Goal: Task Accomplishment & Management: Use online tool/utility

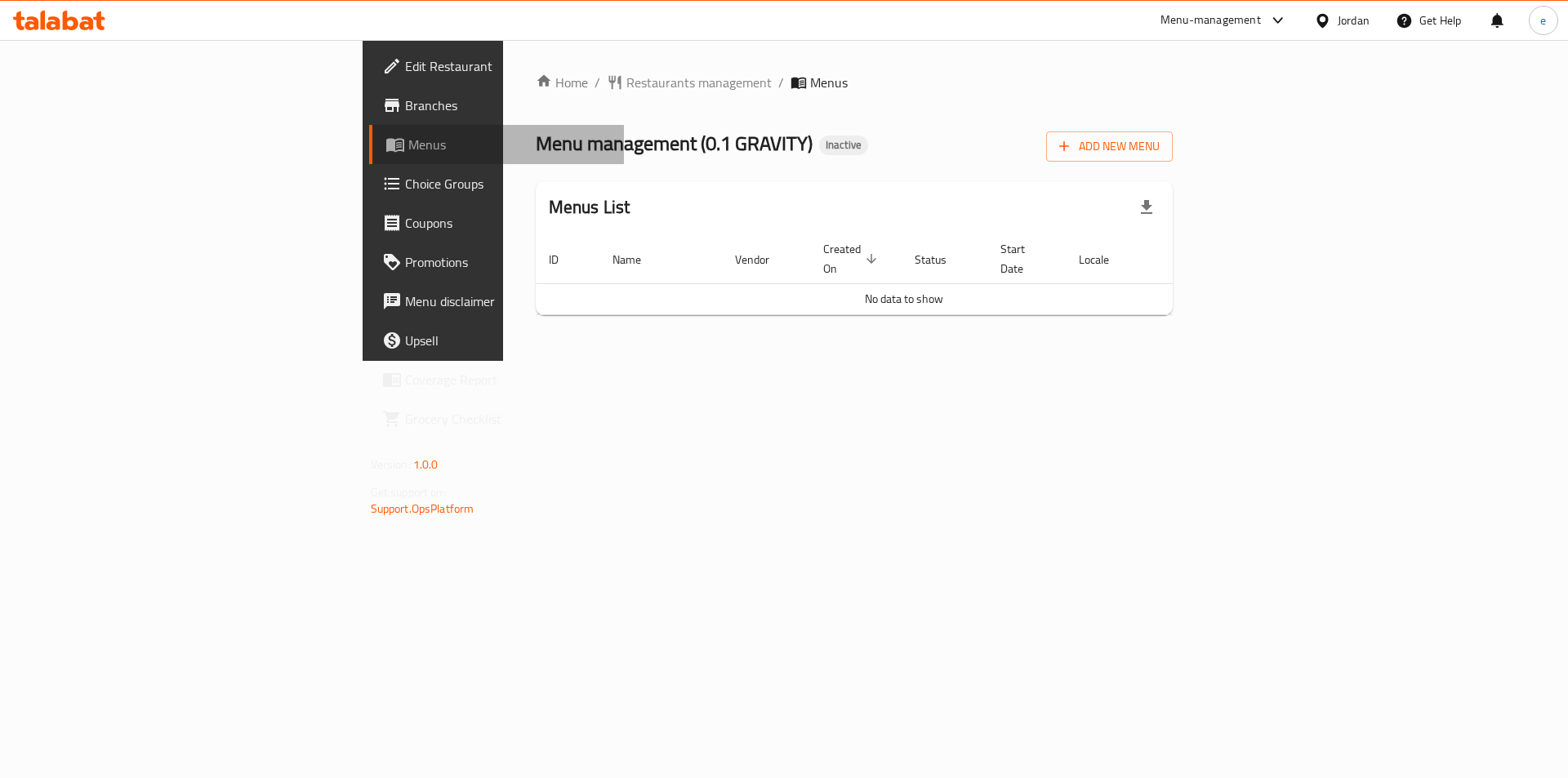
click at [409, 153] on span "Menus" at bounding box center [510, 144] width 204 height 19
click at [409, 135] on span "Menus" at bounding box center [510, 144] width 204 height 19
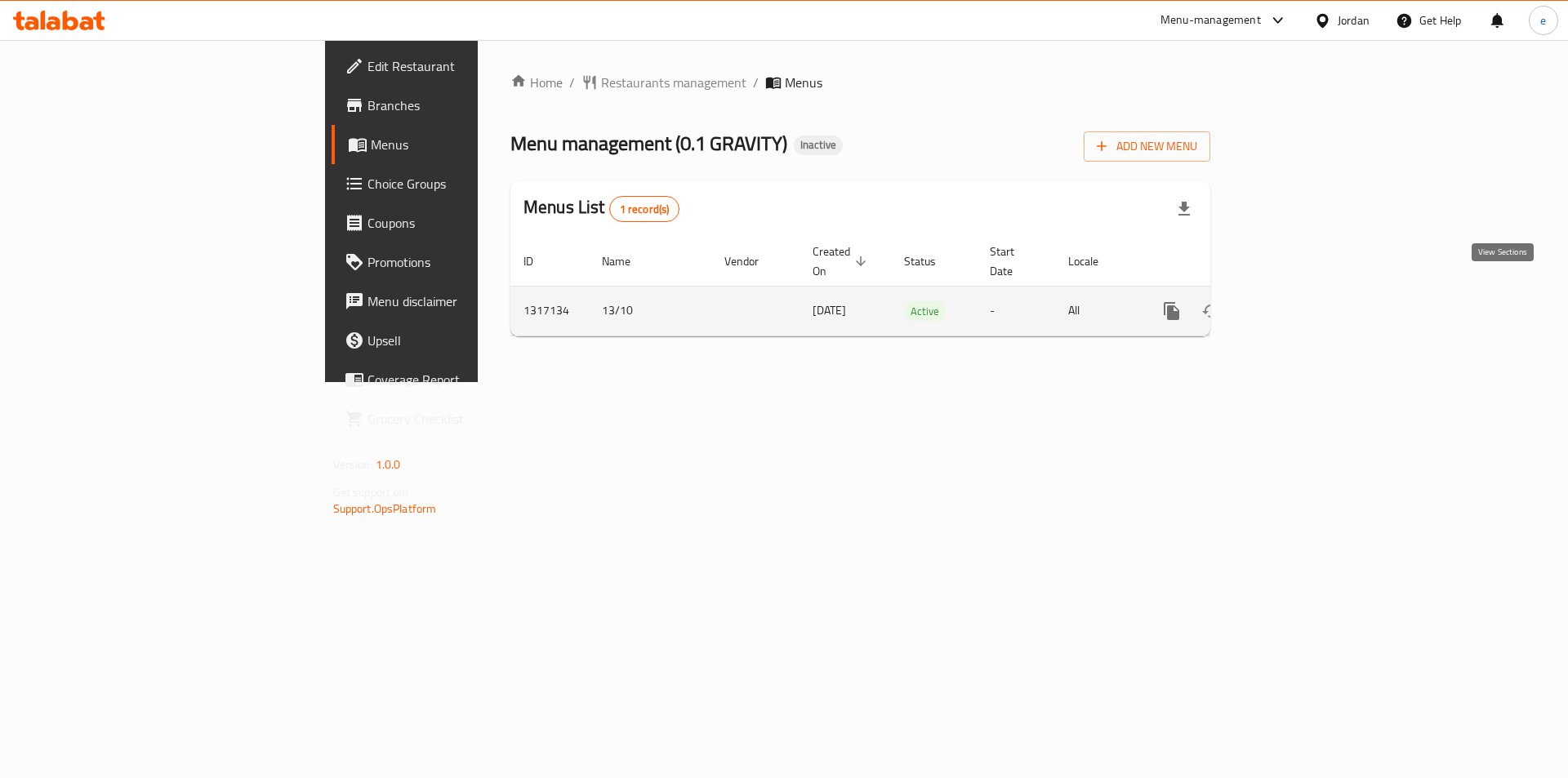
click at [1300, 301] on icon "enhanced table" at bounding box center [1290, 311] width 20 height 19
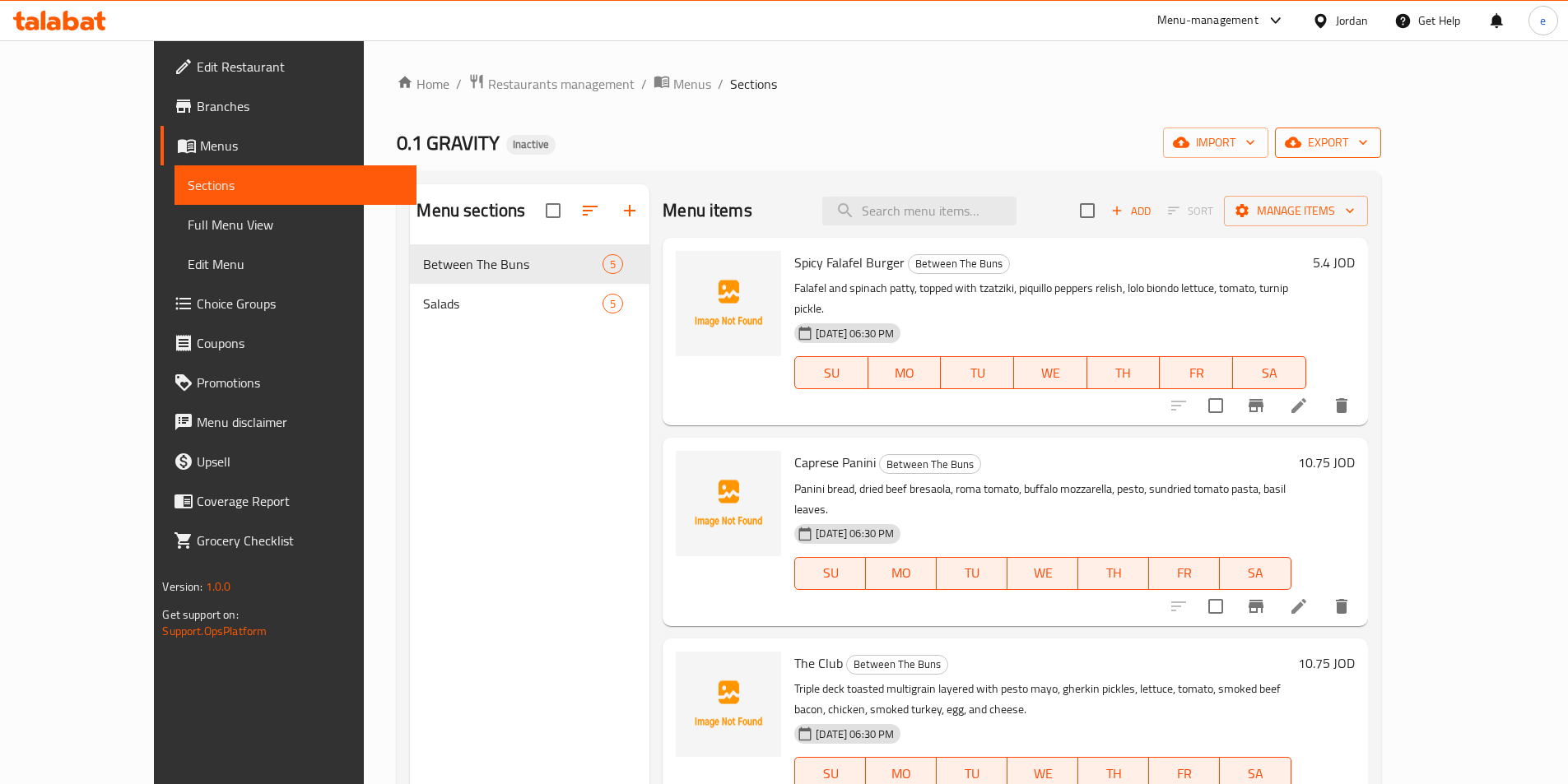
click at [1368, 144] on span "export" at bounding box center [1327, 142] width 80 height 21
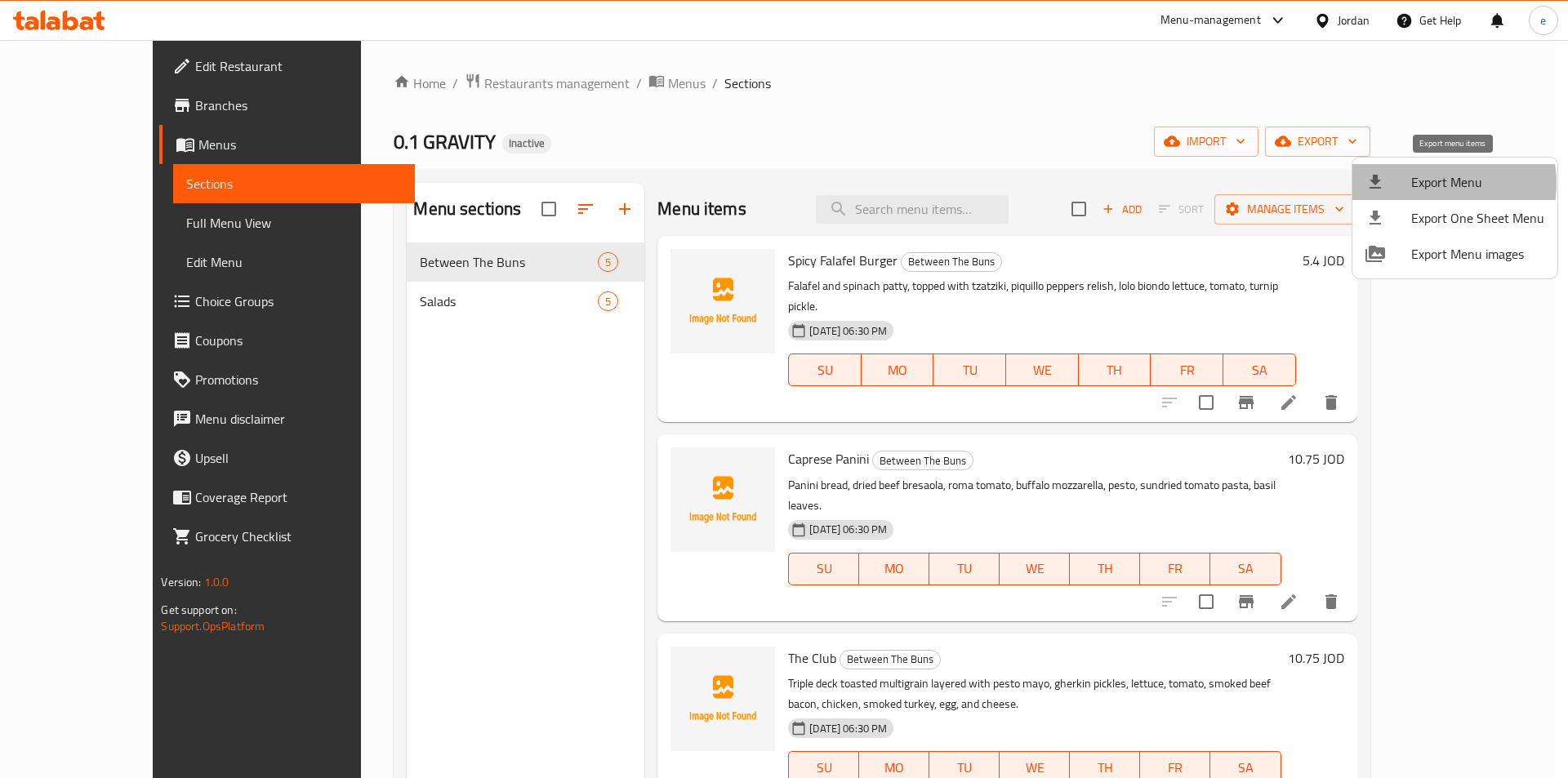
click at [1429, 183] on span "Export Menu" at bounding box center [1478, 182] width 134 height 19
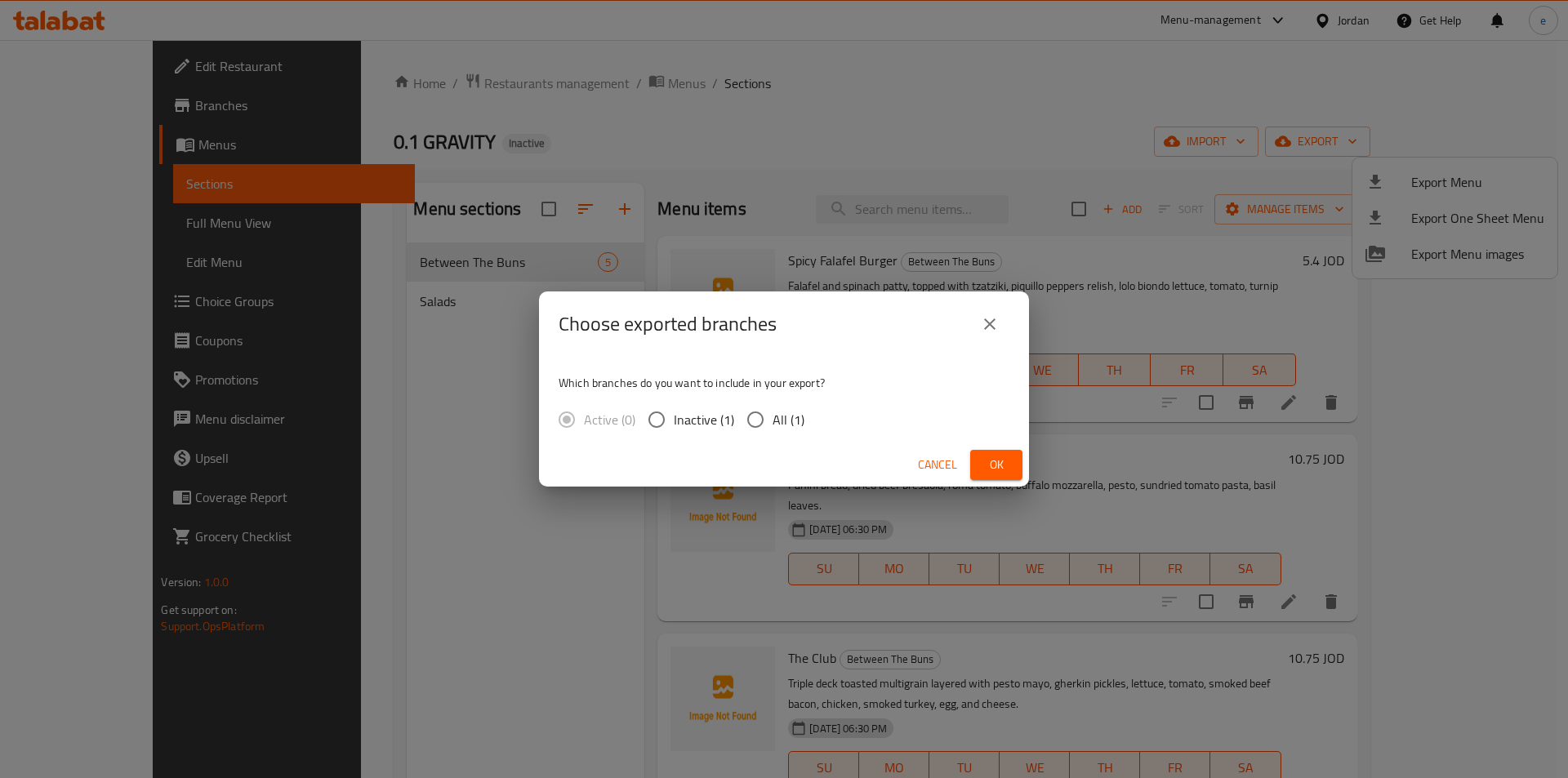
click at [769, 419] on input "All (1)" at bounding box center [755, 419] width 34 height 34
radio input "true"
click at [1000, 467] on span "Ok" at bounding box center [997, 465] width 26 height 20
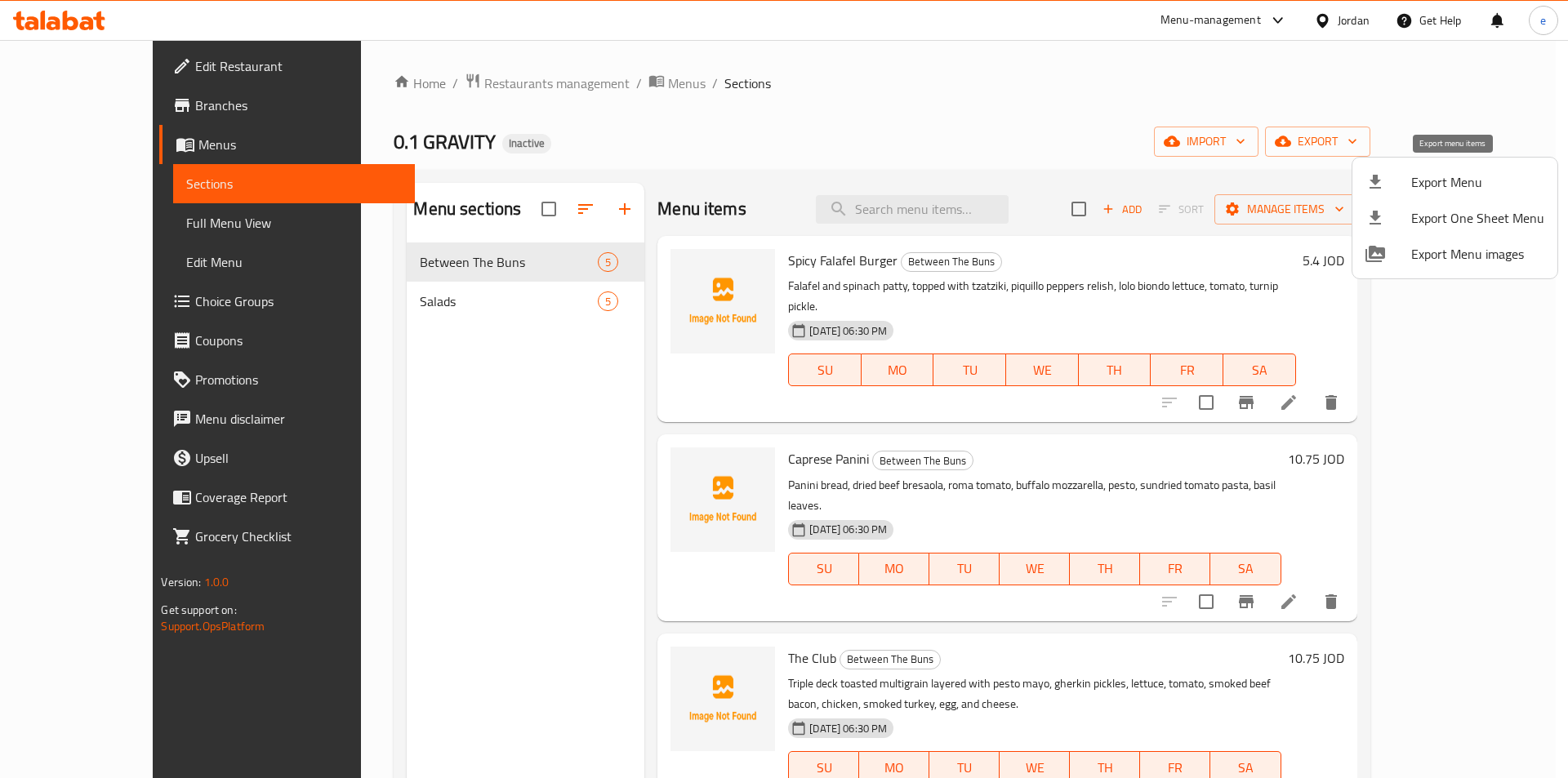
click at [1508, 183] on span "Export Menu" at bounding box center [1478, 182] width 134 height 19
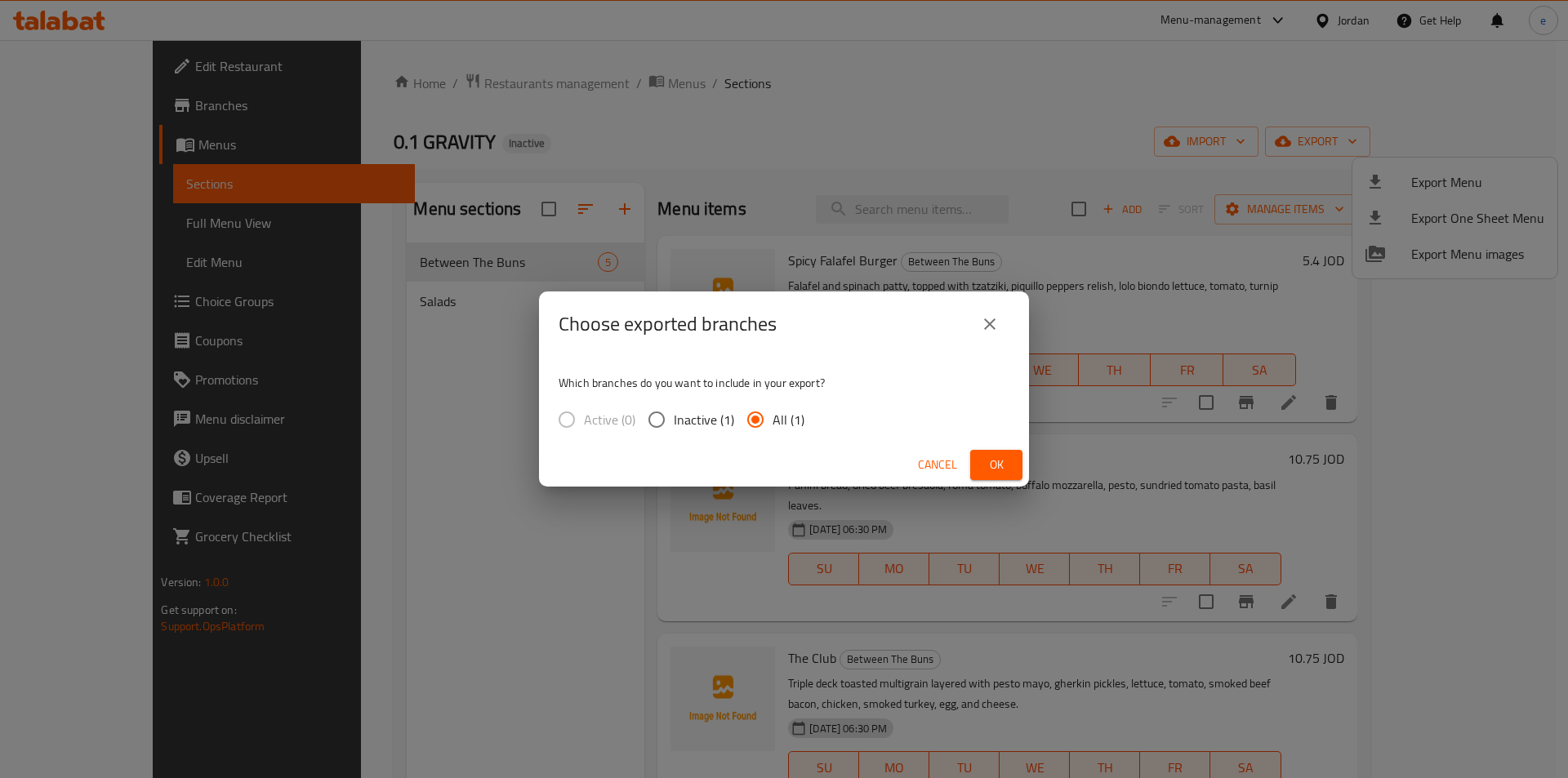
click at [995, 455] on span "Ok" at bounding box center [997, 465] width 26 height 20
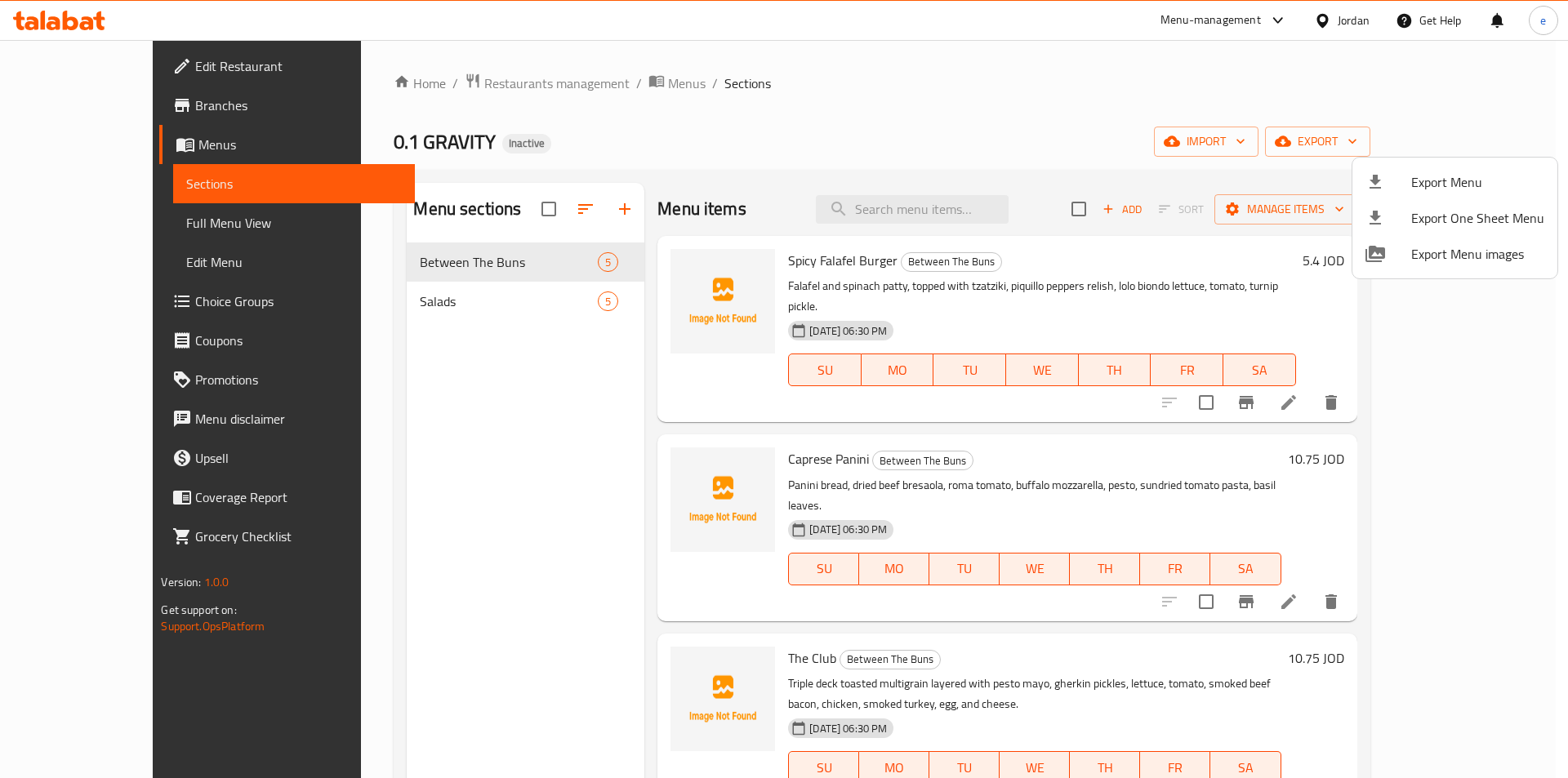
click at [405, 541] on div at bounding box center [784, 389] width 1568 height 778
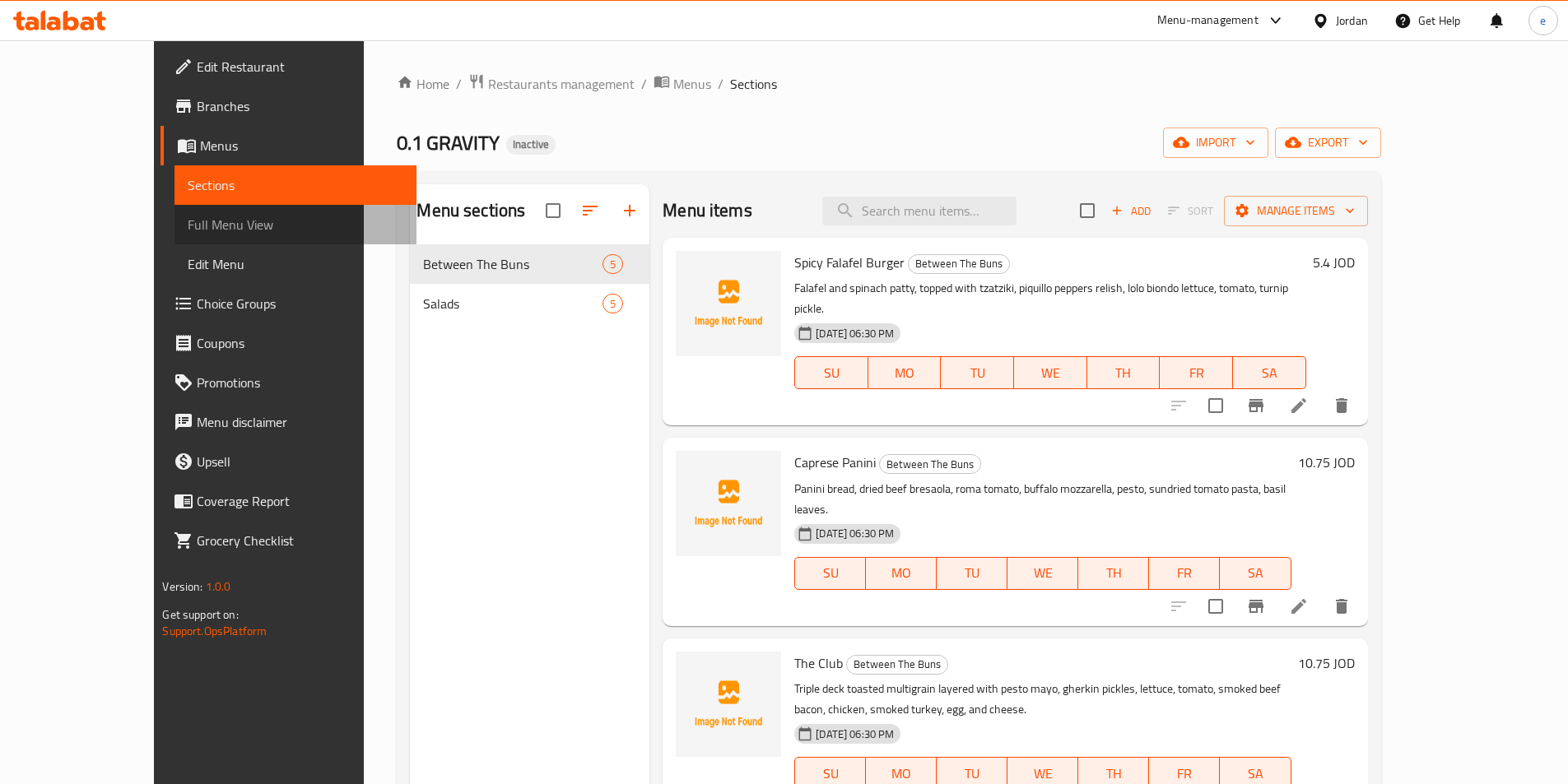
click at [188, 221] on span "Full Menu View" at bounding box center [295, 225] width 215 height 20
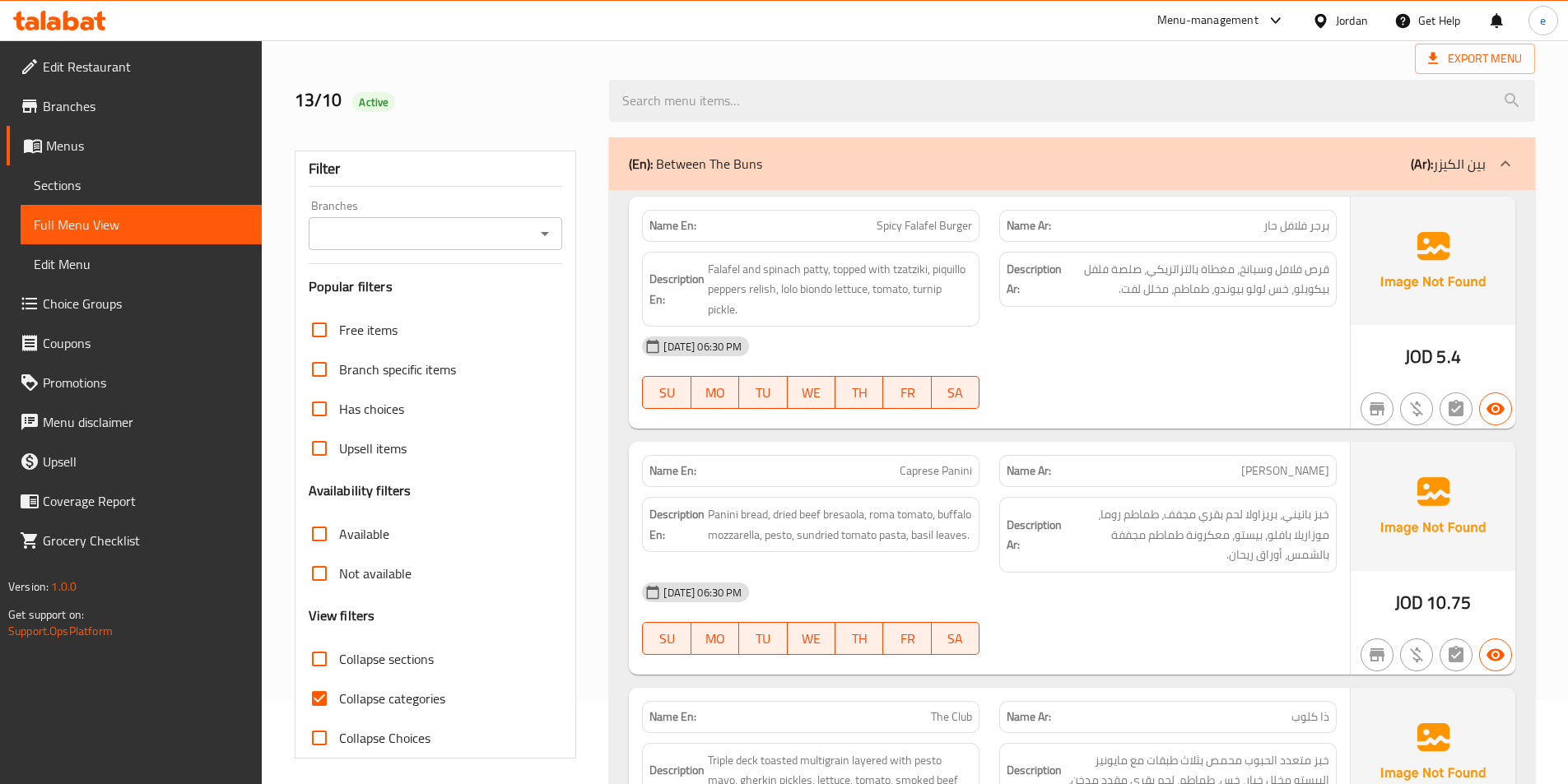
scroll to position [165, 0]
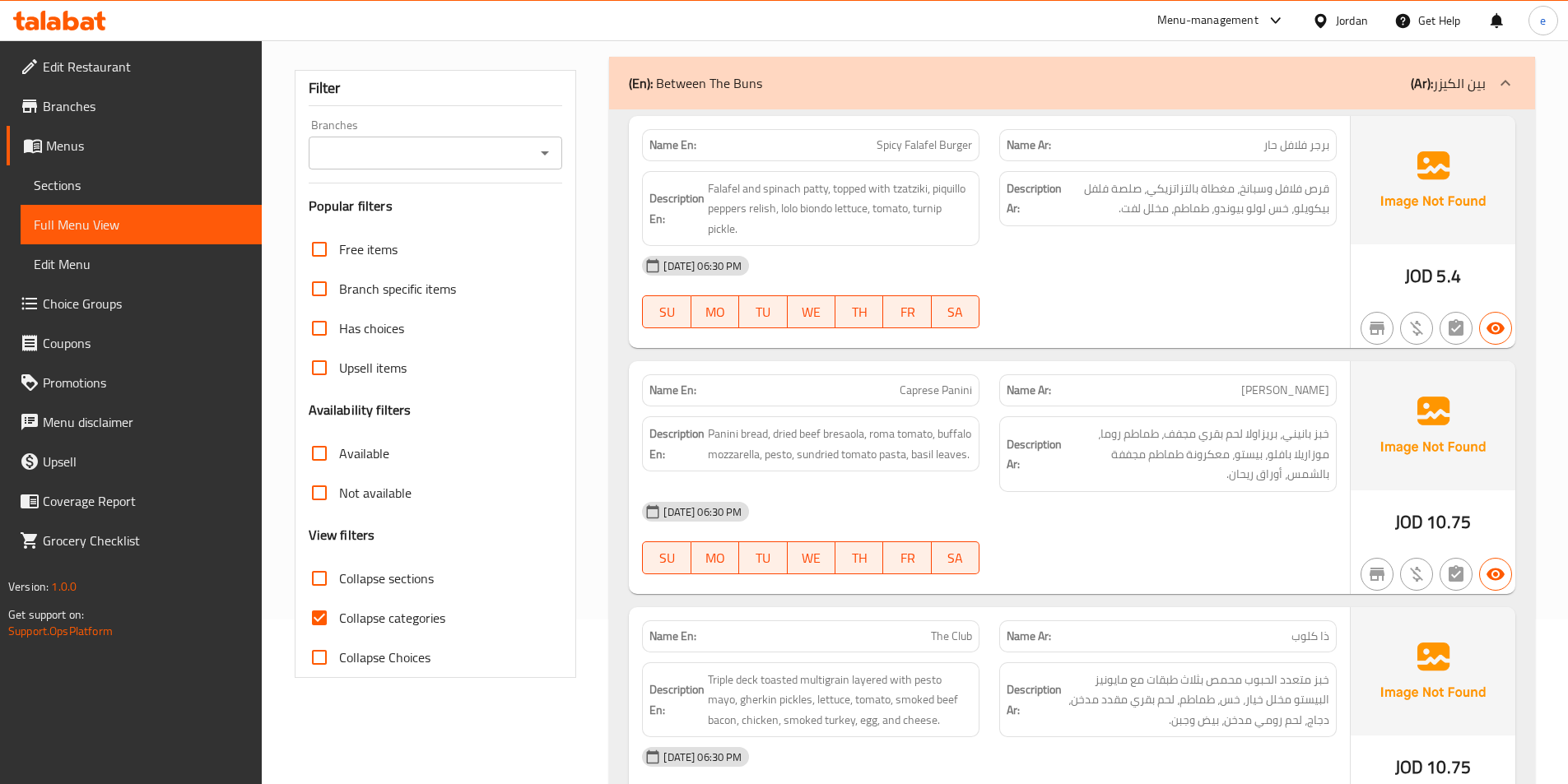
click at [312, 621] on input "Collapse categories" at bounding box center [319, 618] width 39 height 39
checkbox input "false"
click at [320, 572] on input "Collapse sections" at bounding box center [319, 579] width 39 height 39
checkbox input "true"
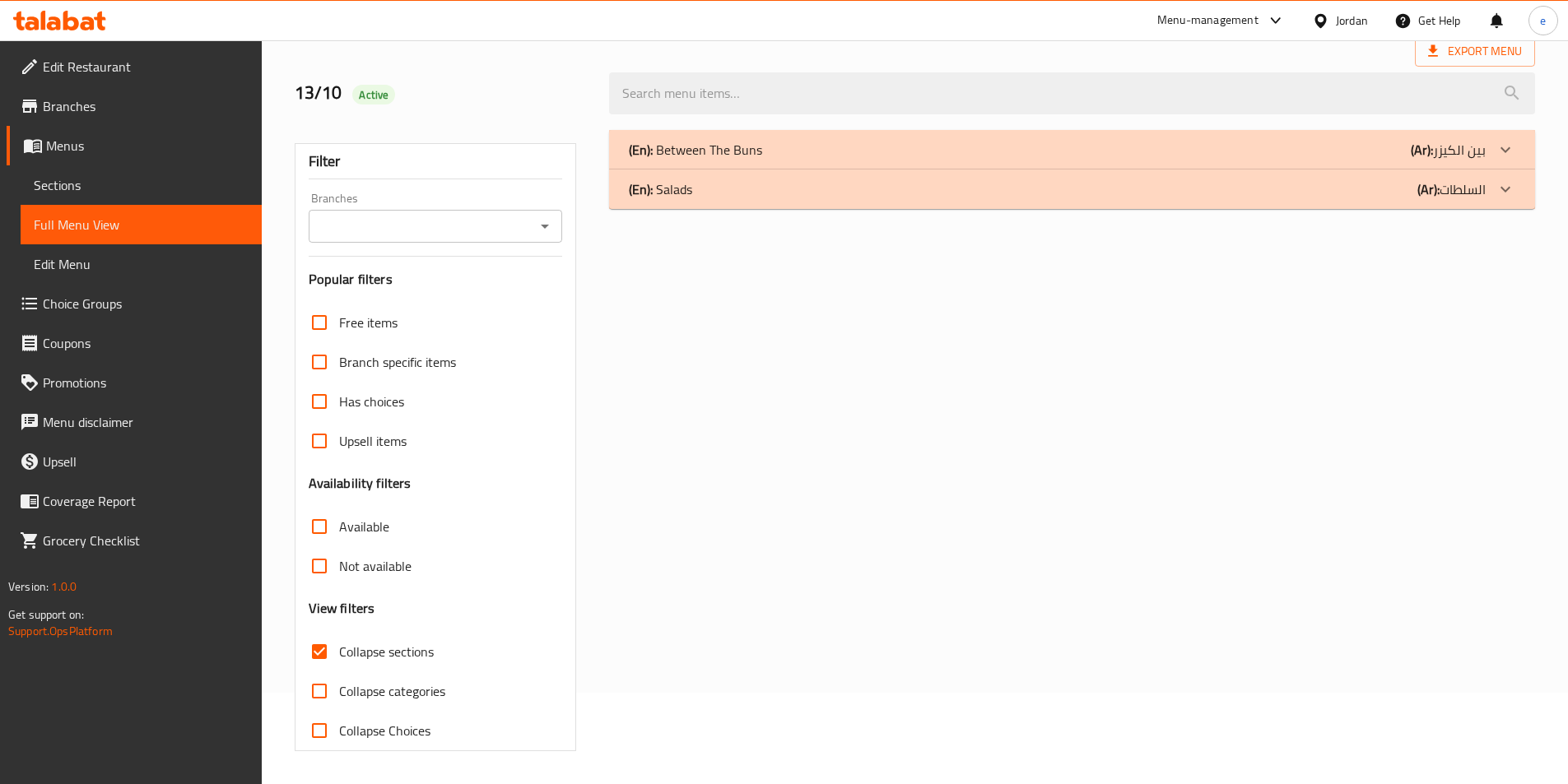
scroll to position [91, 0]
click at [1410, 141] on div "(En): Between The Buns (Ar): بين الكيزر" at bounding box center [1057, 149] width 857 height 20
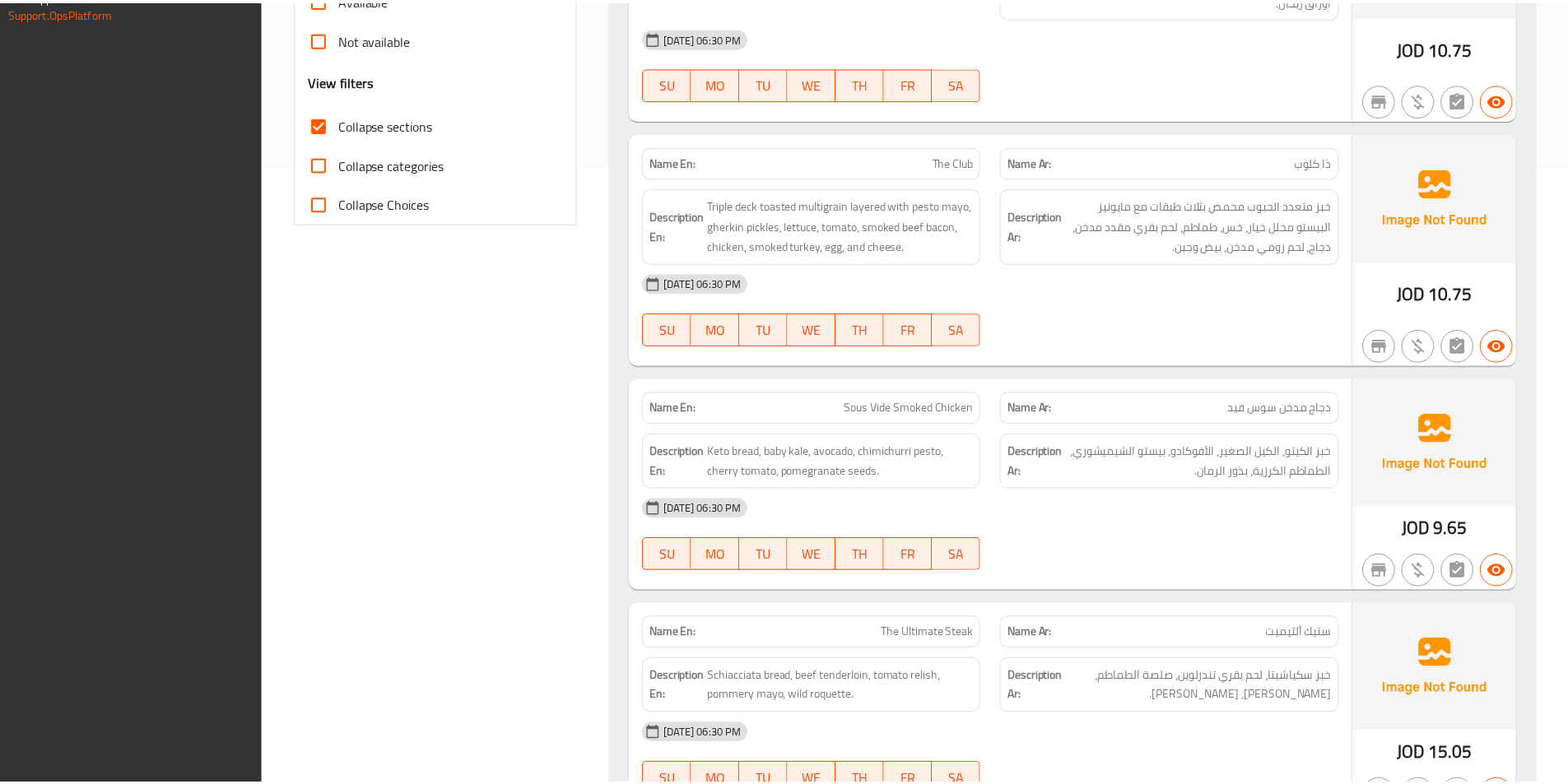
scroll to position [789, 0]
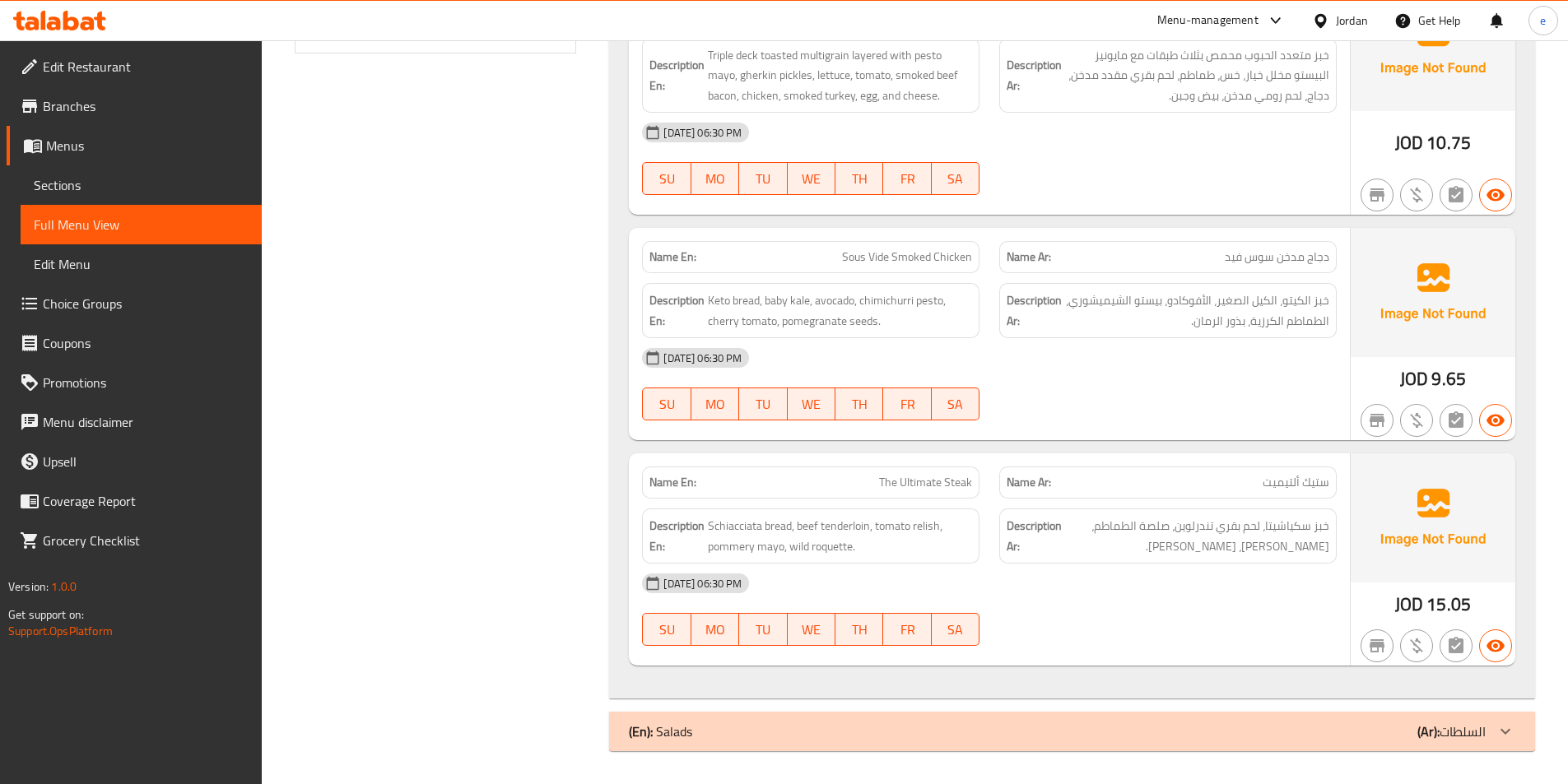
click at [531, 63] on div "Filter Branches Branches Popular filters Free items Branch specific items Has c…" at bounding box center [442, 92] width 315 height 1340
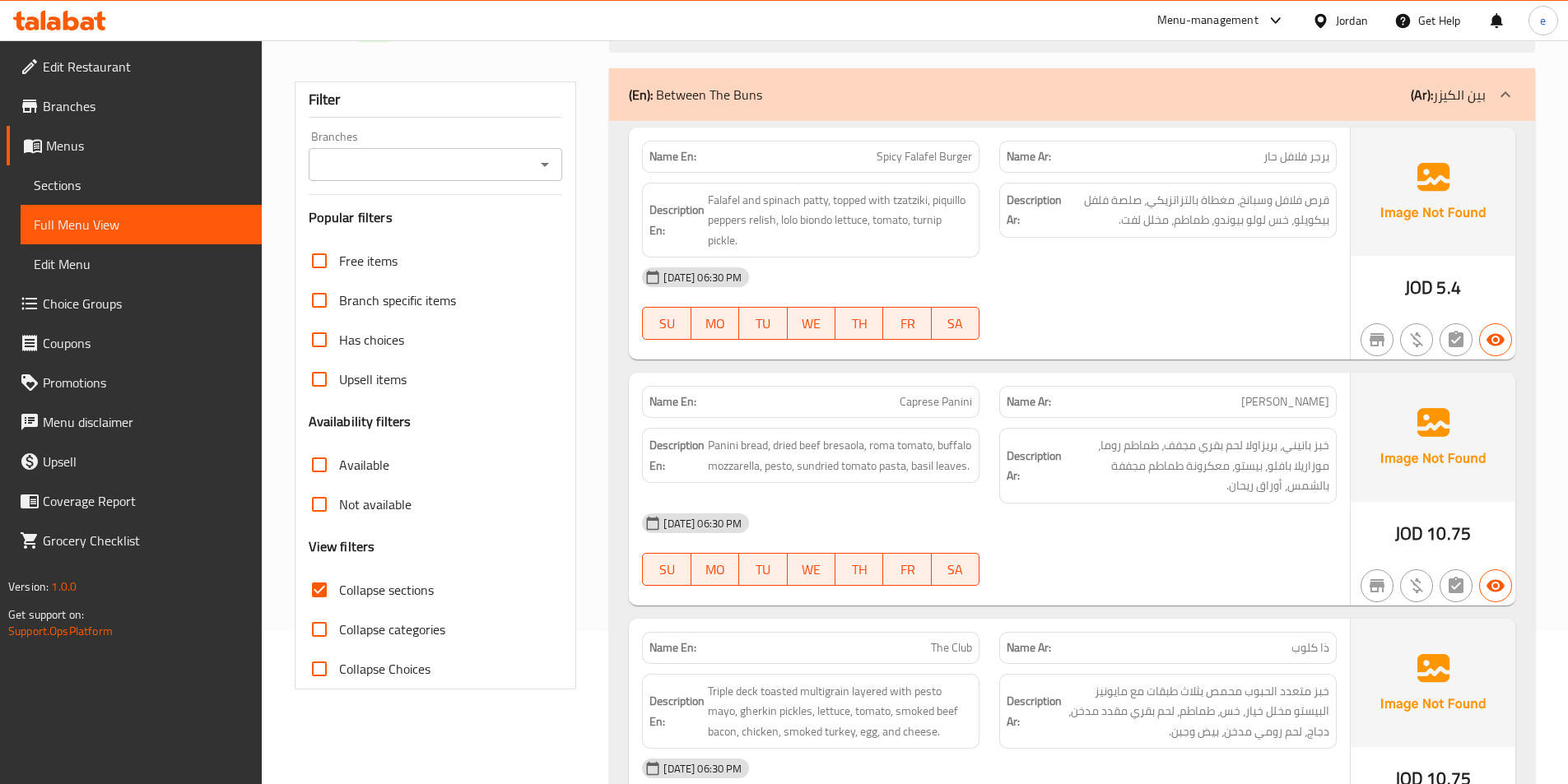
scroll to position [165, 0]
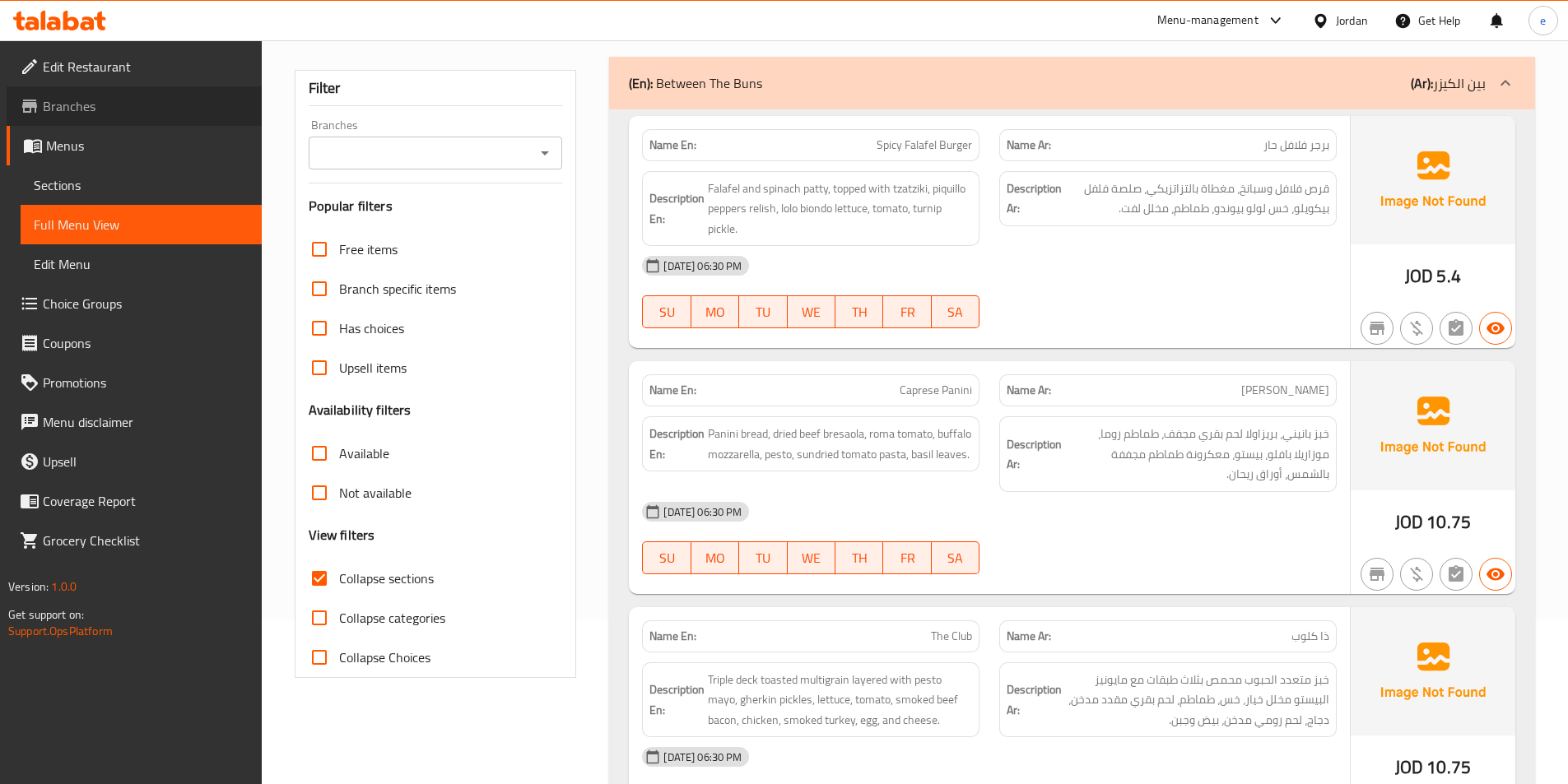
click at [101, 99] on span "Branches" at bounding box center [145, 106] width 205 height 20
